Goal: Task Accomplishment & Management: Manage account settings

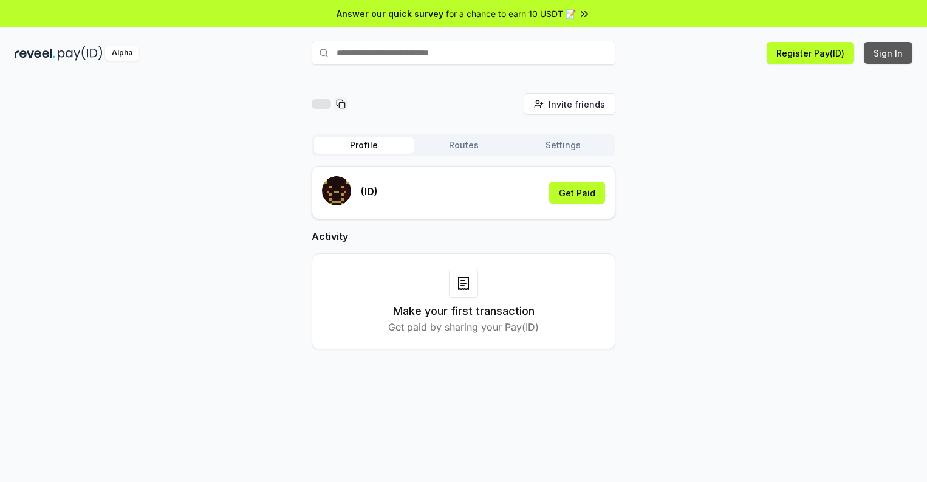
click at [889, 53] on button "Sign In" at bounding box center [888, 53] width 49 height 22
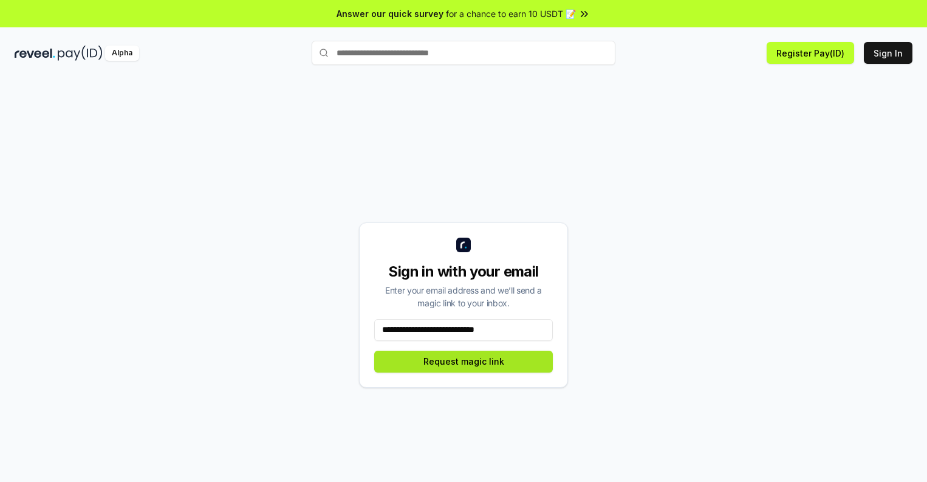
type input "**********"
click at [464, 361] on button "Request magic link" at bounding box center [463, 362] width 179 height 22
